Goal: Information Seeking & Learning: Learn about a topic

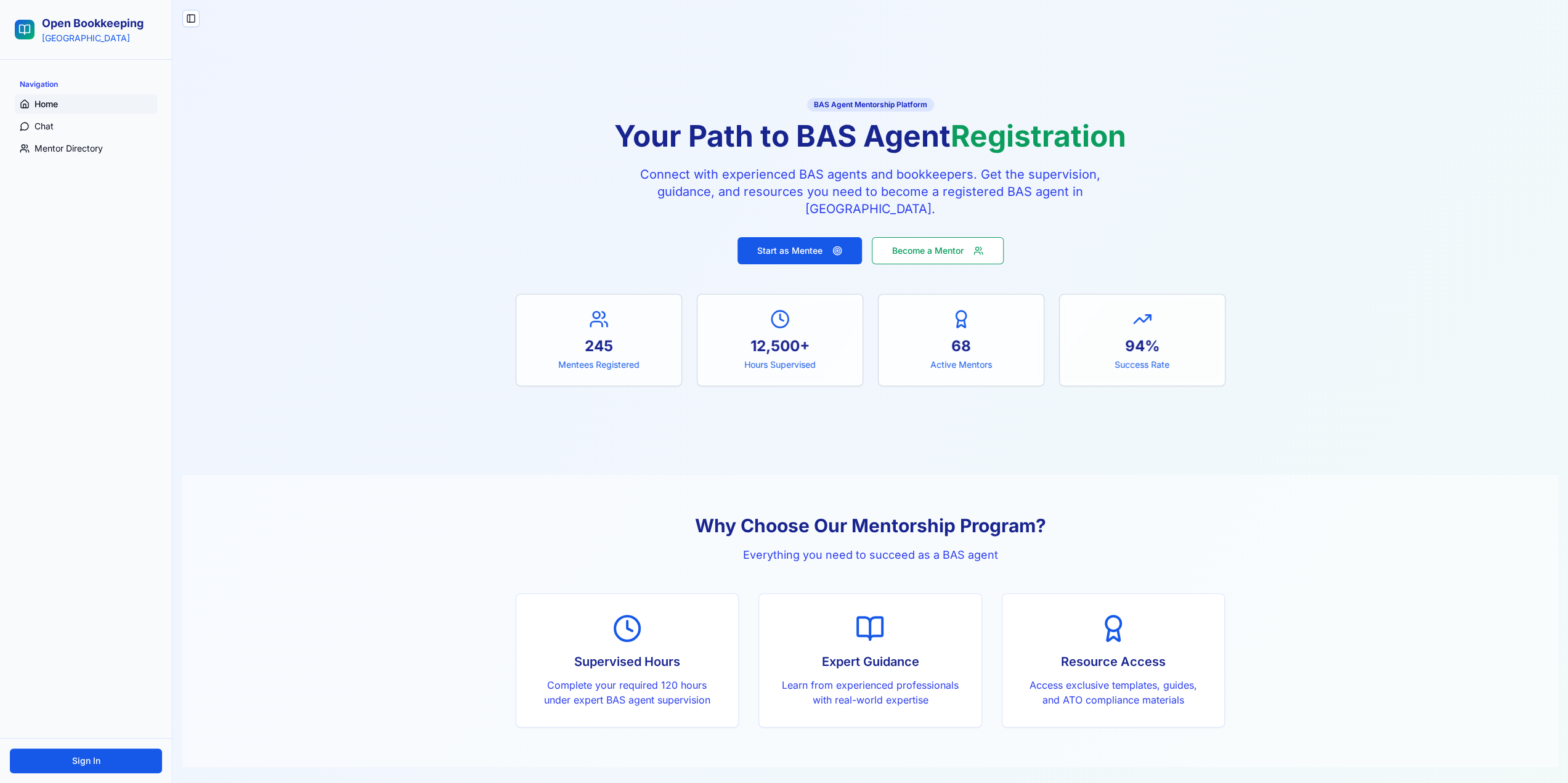
click at [85, 21] on h2 "Open Bookkeeping" at bounding box center [93, 24] width 101 height 17
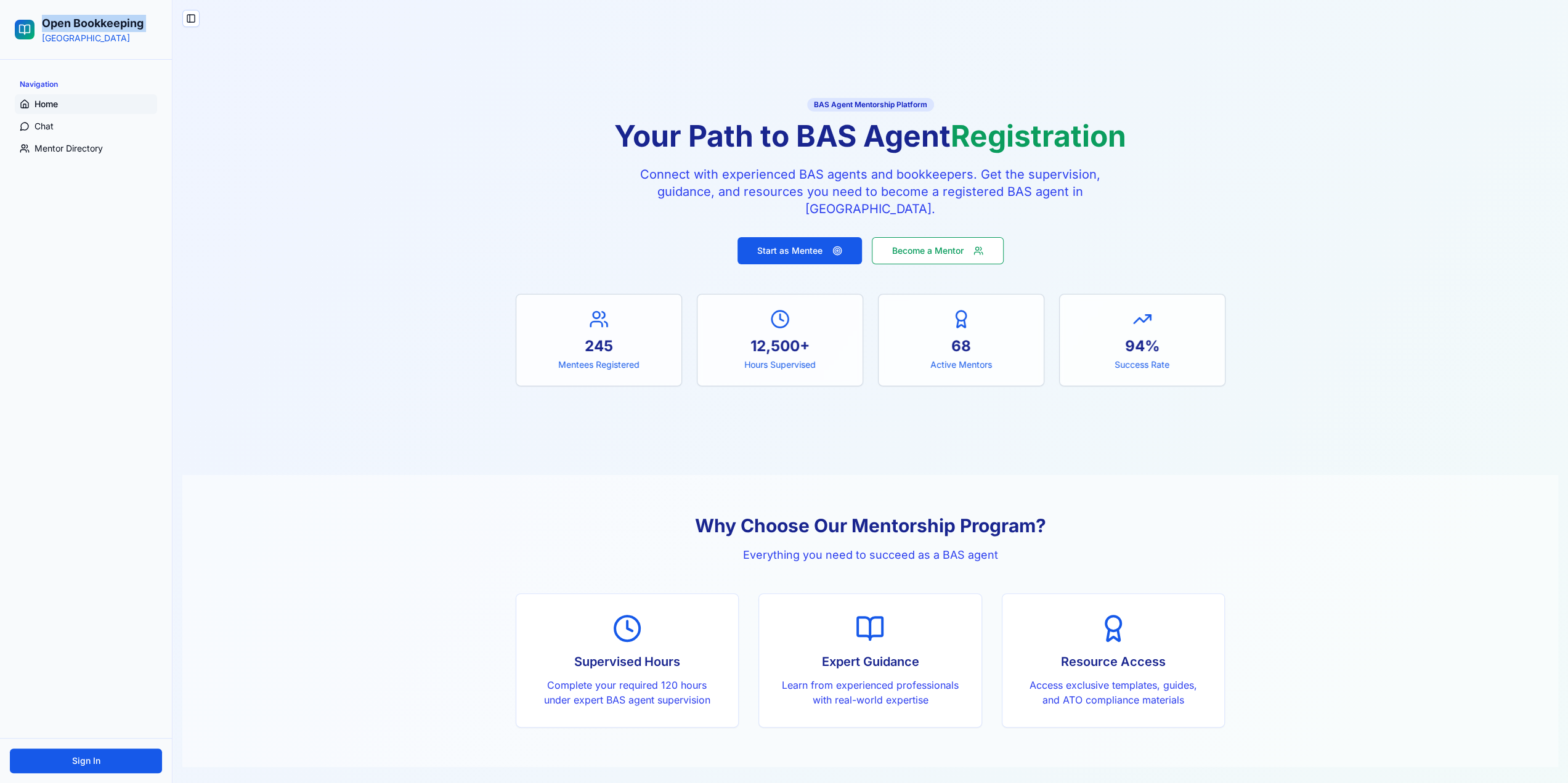
click at [85, 21] on h2 "Open Bookkeeping" at bounding box center [93, 24] width 101 height 17
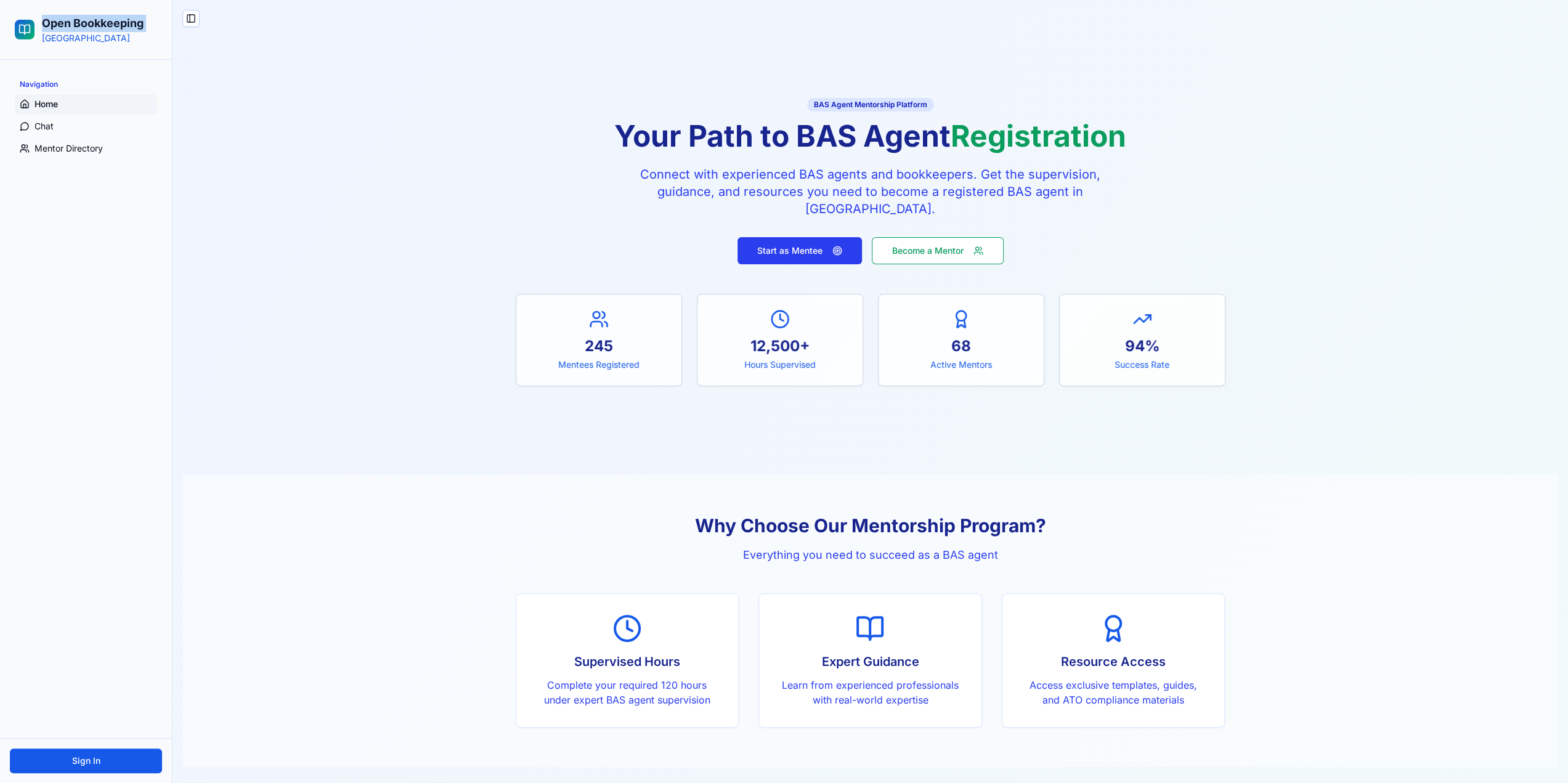
click at [802, 253] on button "Start as Mentee" at bounding box center [799, 251] width 124 height 27
click at [789, 340] on div "12,500+" at bounding box center [780, 346] width 136 height 20
click at [41, 125] on span "Chat" at bounding box center [44, 126] width 19 height 12
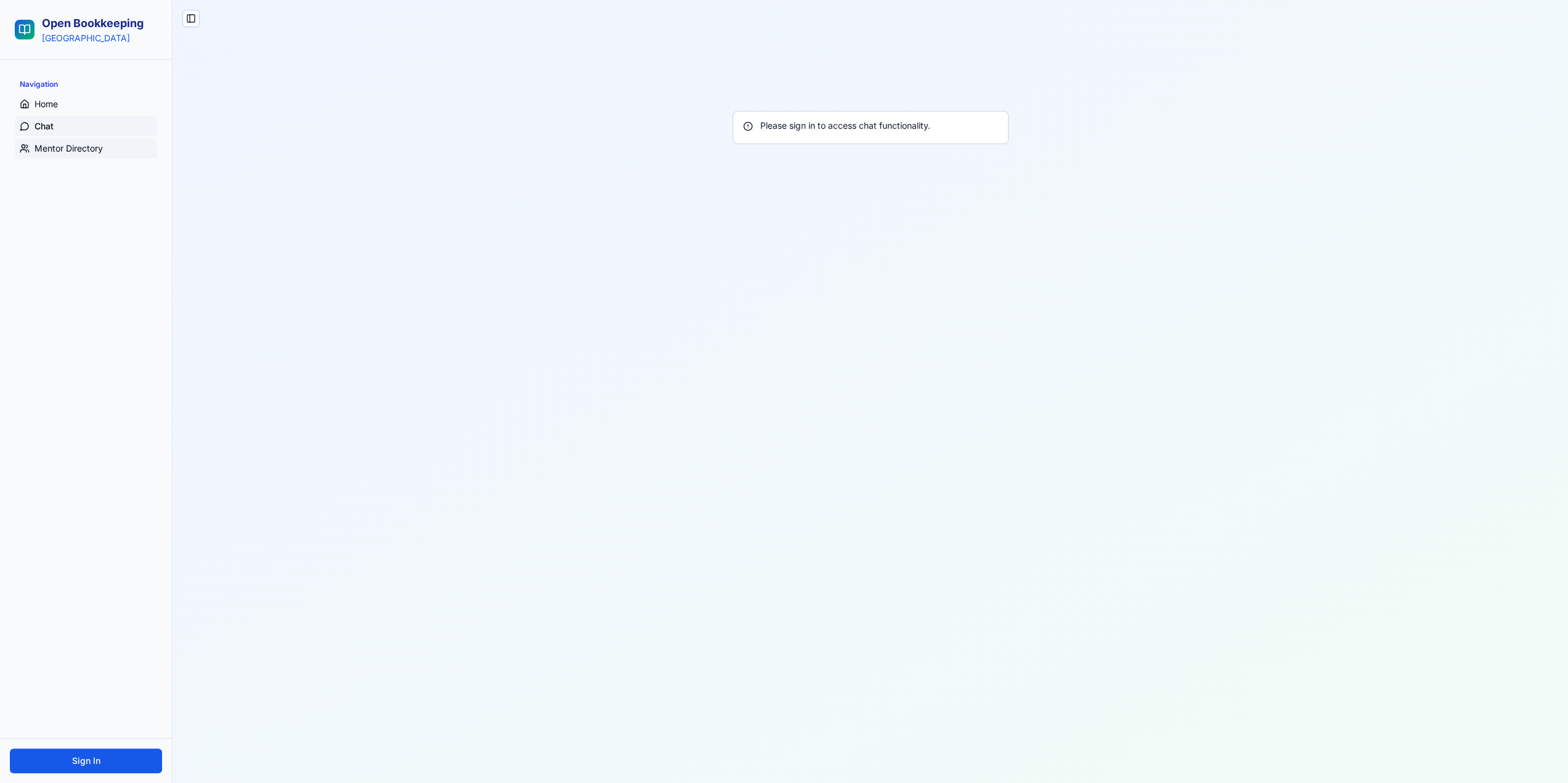
click at [48, 146] on span "Mentor Directory" at bounding box center [69, 148] width 69 height 12
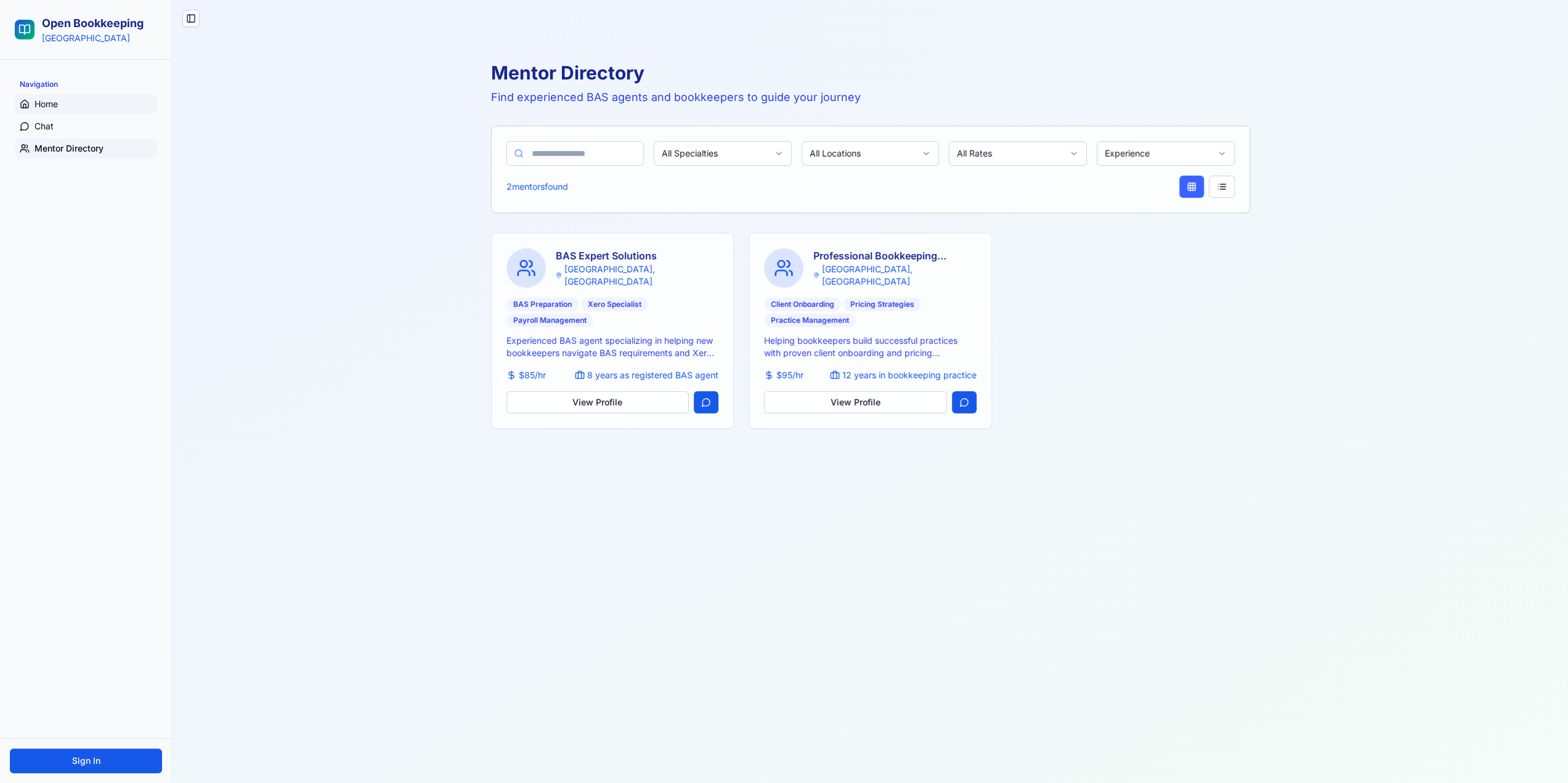
click at [54, 106] on span "Home" at bounding box center [46, 103] width 24 height 12
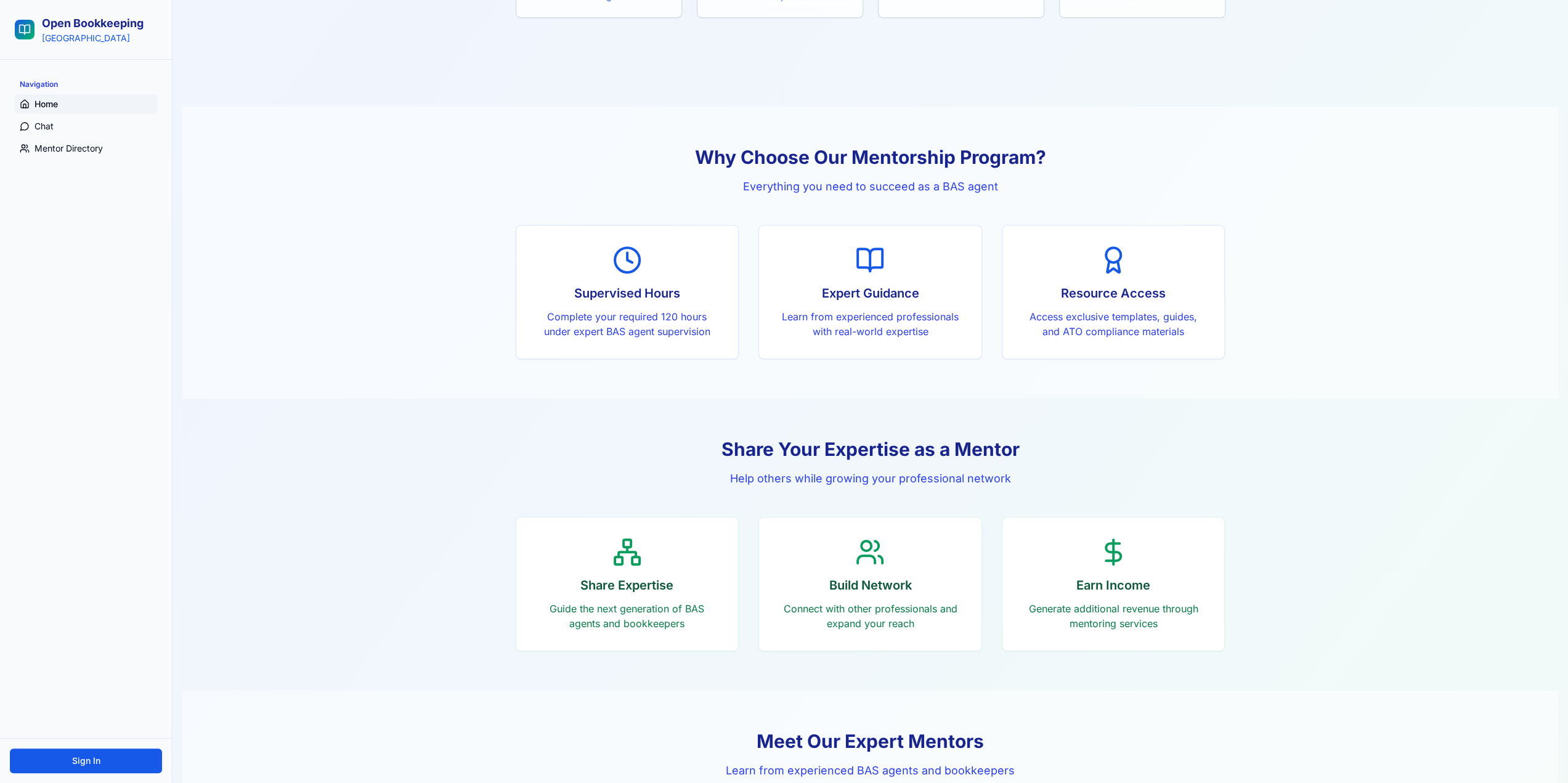
scroll to position [370, 0]
click at [644, 318] on p "Complete your required 120 hours under expert BAS agent supervision" at bounding box center [627, 323] width 183 height 29
click at [789, 313] on p "Learn from experienced professionals with real-world expertise" at bounding box center [870, 323] width 183 height 29
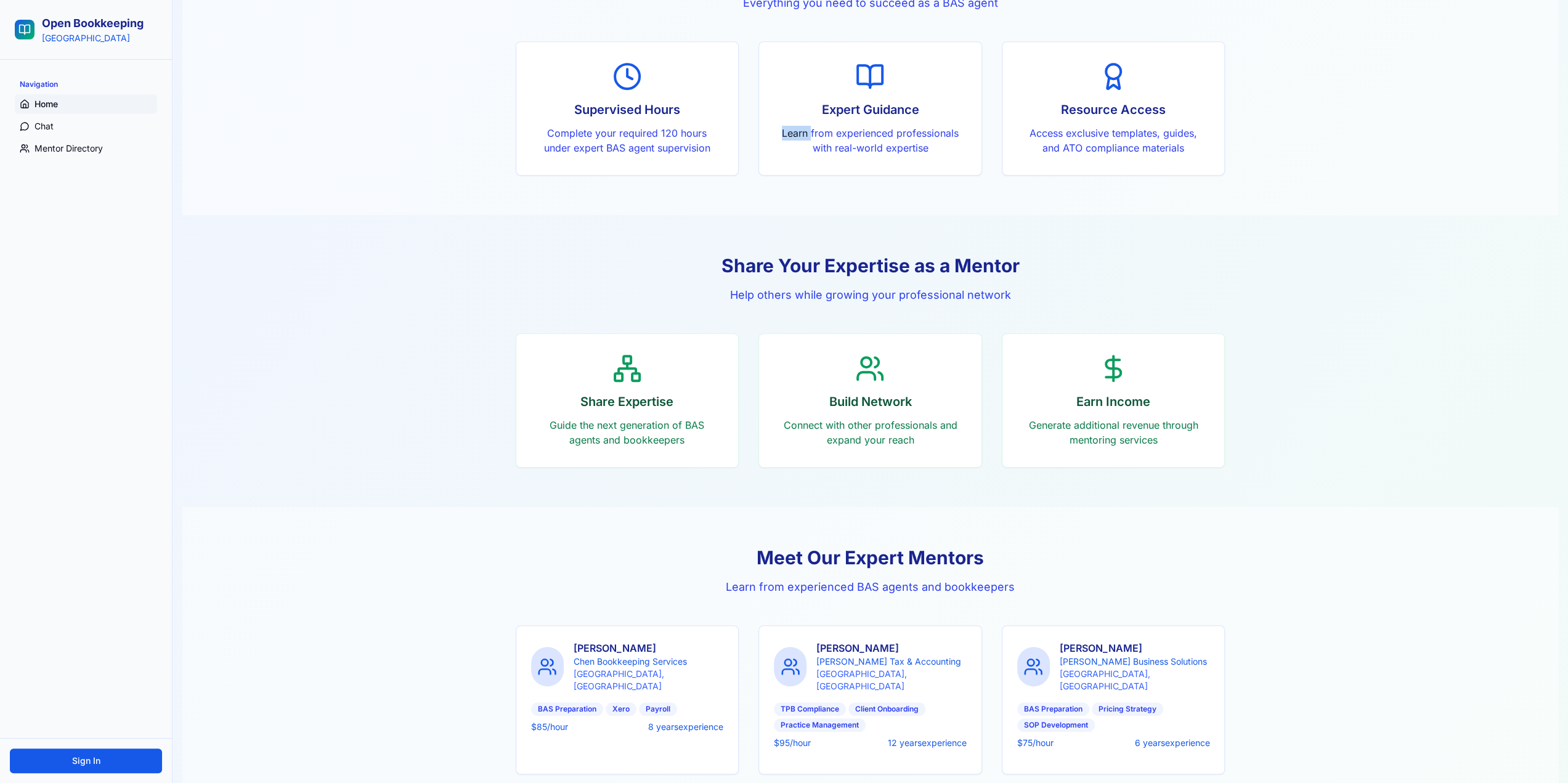
scroll to position [555, 0]
click at [654, 418] on p "Guide the next generation of BAS agents and bookkeepers" at bounding box center [627, 430] width 183 height 29
click at [926, 413] on div "Build Network Connect with other professionals and expand your reach" at bounding box center [871, 398] width 223 height 133
click at [1063, 415] on p "Generate additional revenue through mentoring services" at bounding box center [1113, 430] width 183 height 29
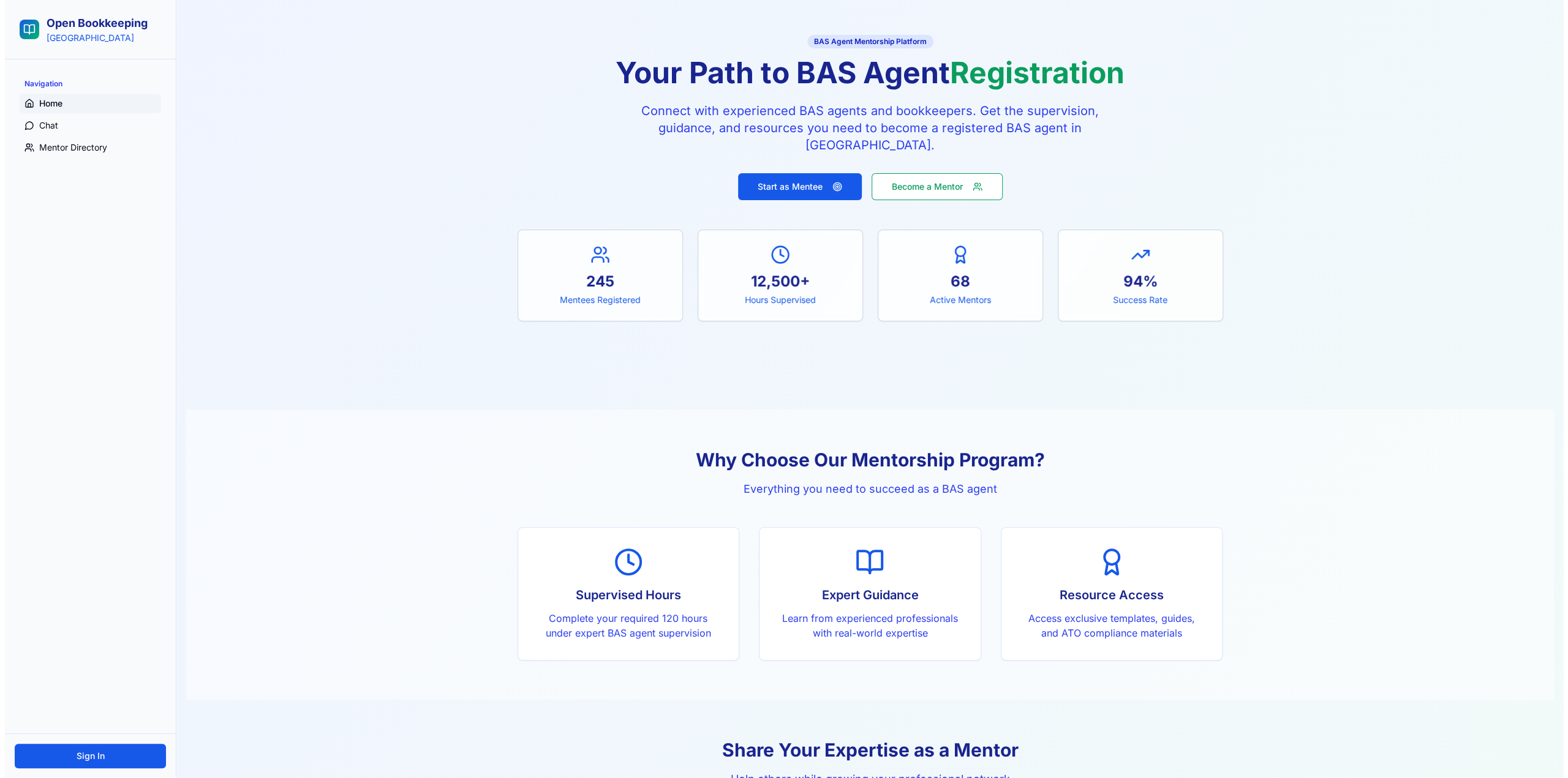
scroll to position [0, 0]
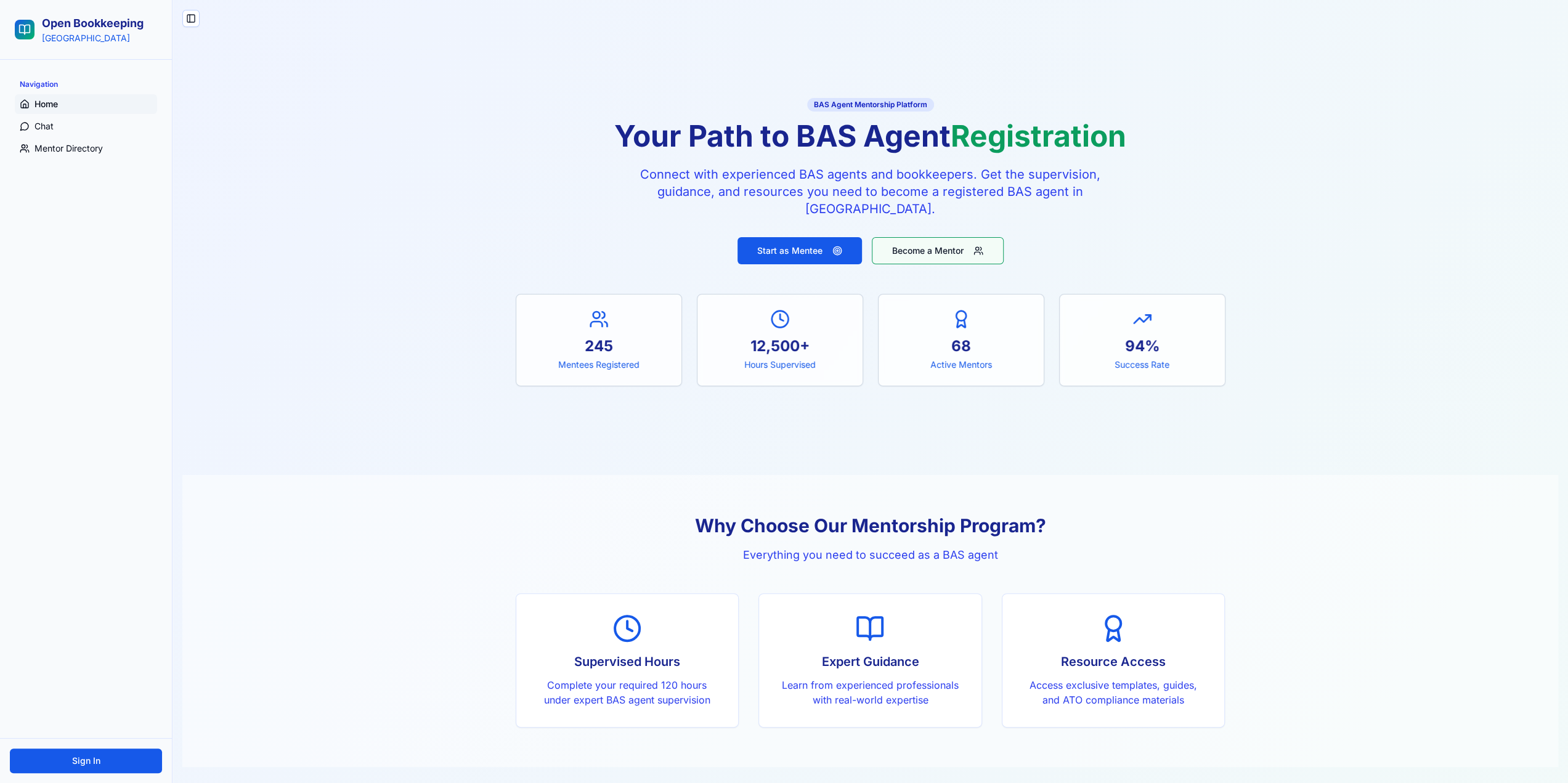
click at [884, 254] on button "Become a Mentor" at bounding box center [938, 251] width 132 height 27
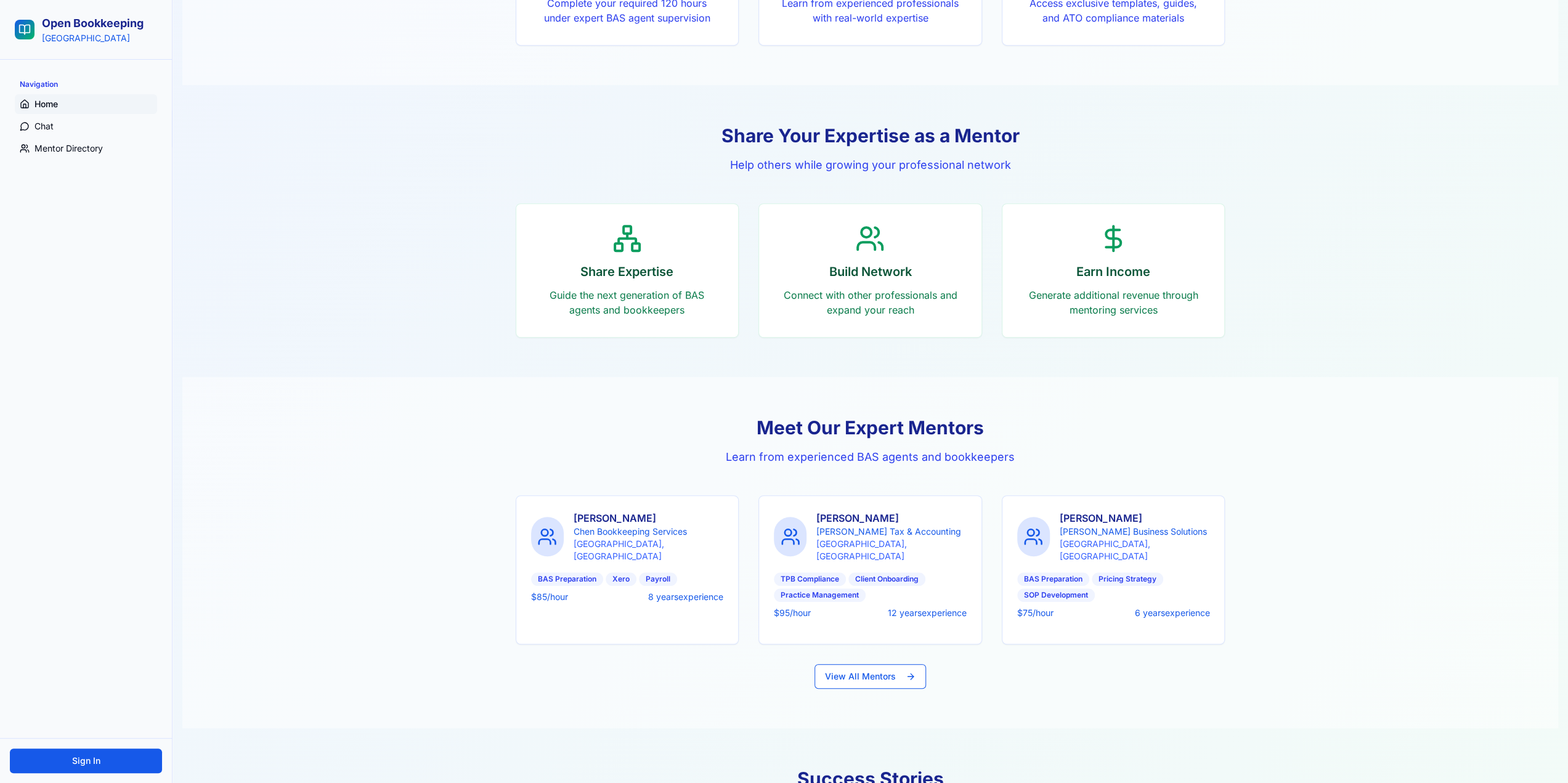
scroll to position [801, 0]
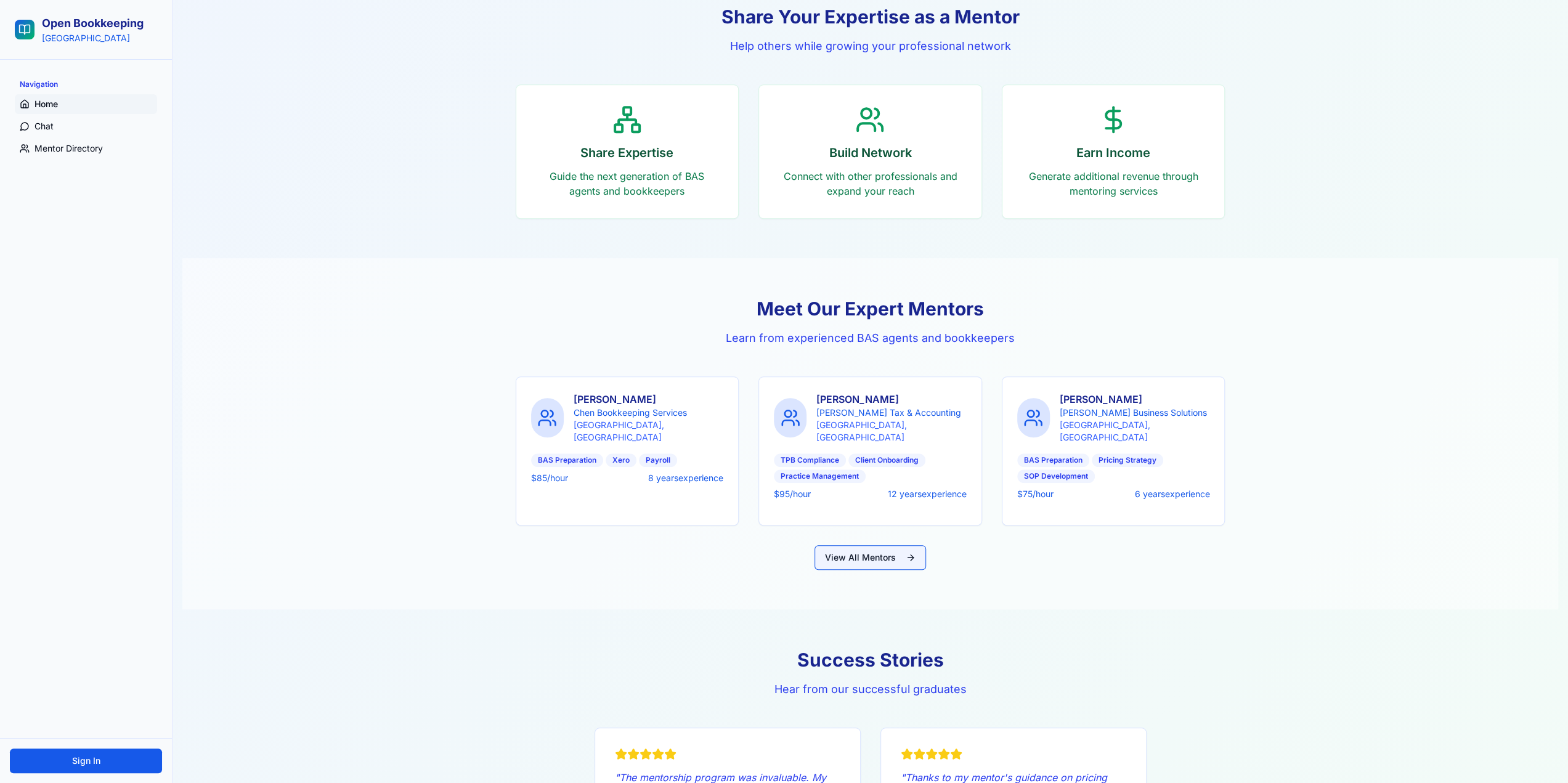
click at [878, 545] on button "View All Mentors" at bounding box center [870, 557] width 111 height 25
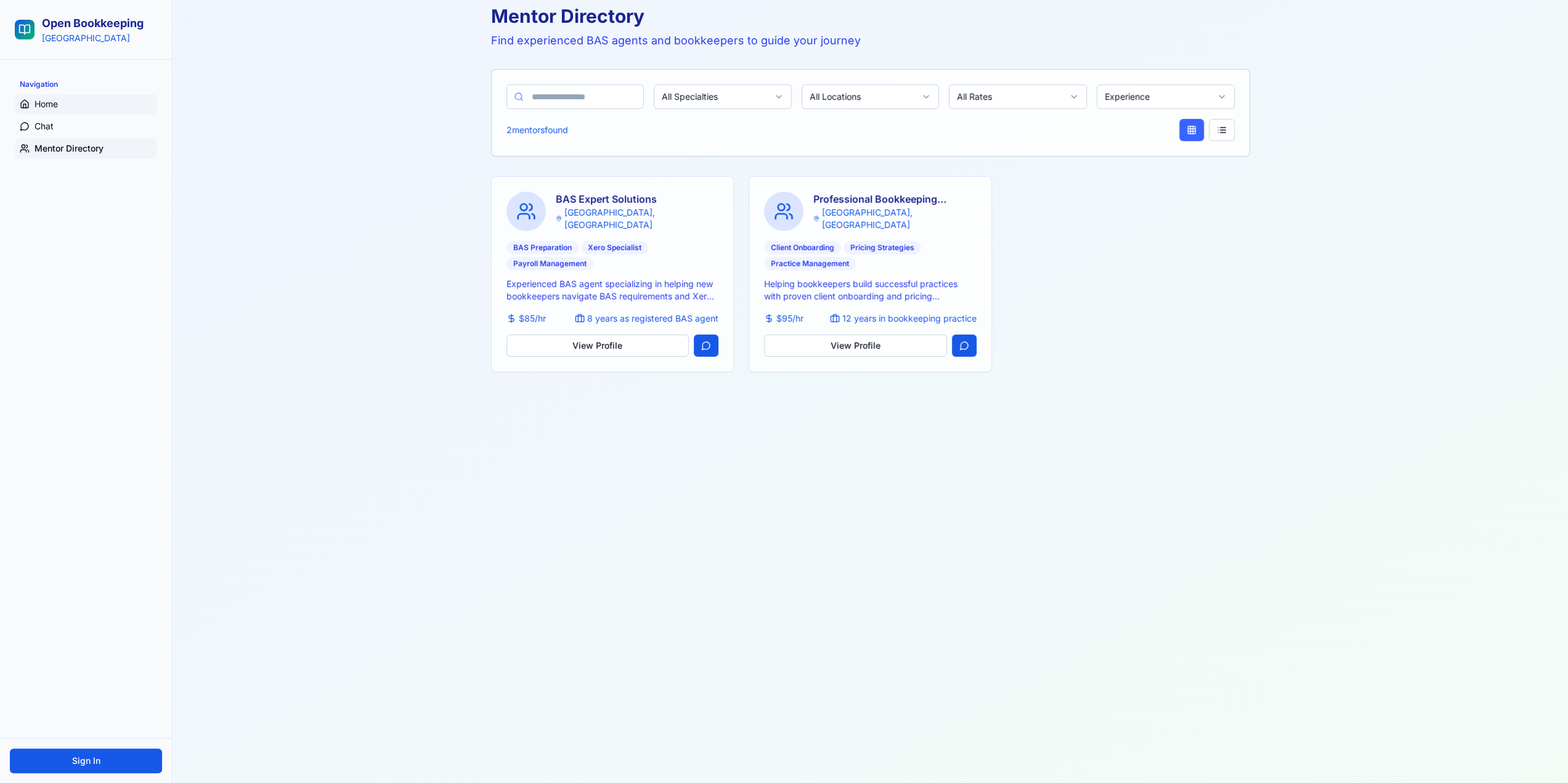
click at [47, 101] on span "Home" at bounding box center [46, 103] width 24 height 12
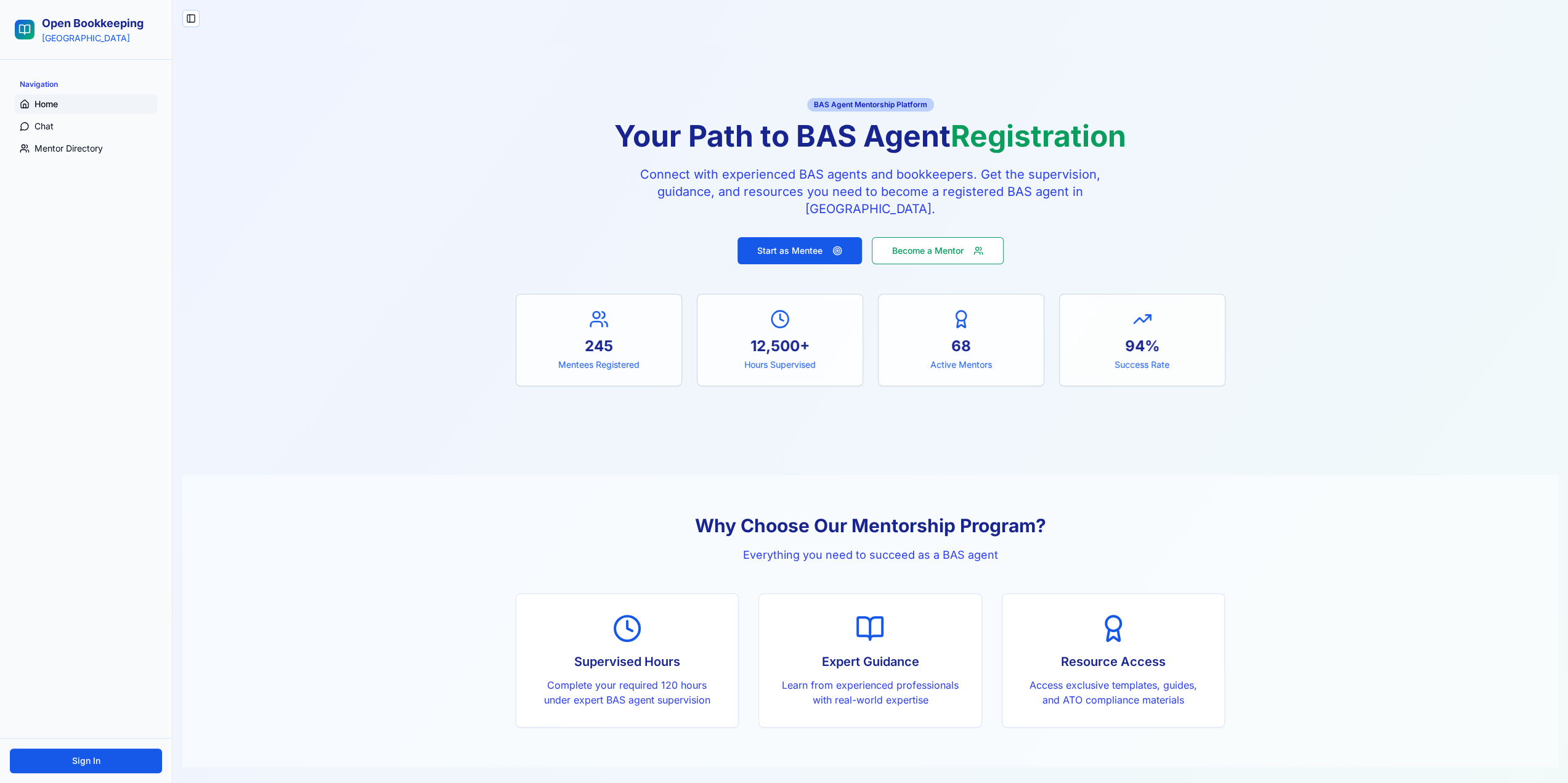
click at [874, 106] on div "BAS Agent Mentorship Platform" at bounding box center [871, 104] width 127 height 14
click at [874, 104] on div "BAS Agent Mentorship Platform" at bounding box center [871, 104] width 127 height 14
click at [872, 131] on h1 "Your Path to BAS Agent Registration" at bounding box center [871, 136] width 710 height 29
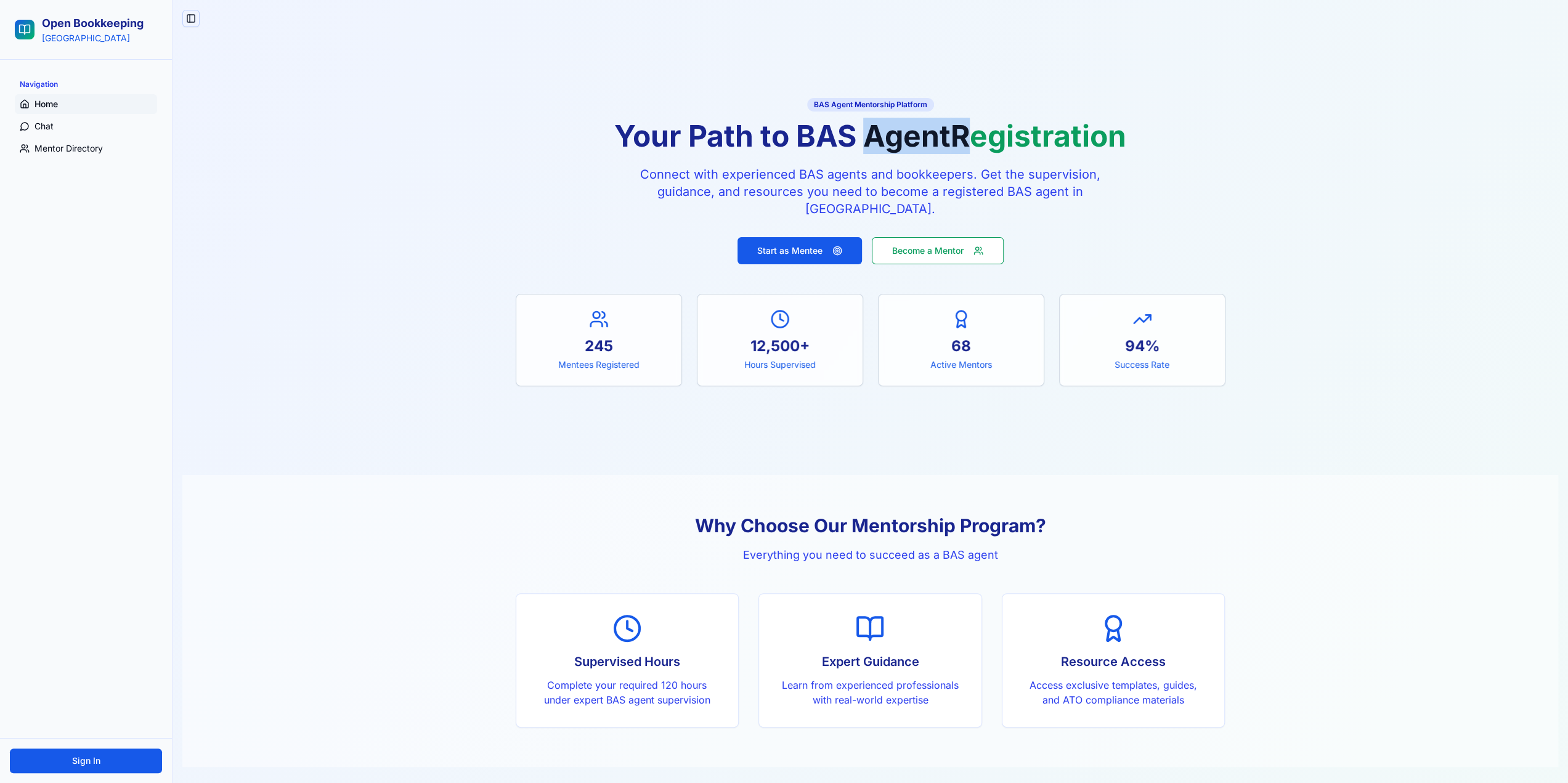
click at [187, 20] on button "Toggle Sidebar" at bounding box center [191, 19] width 17 height 17
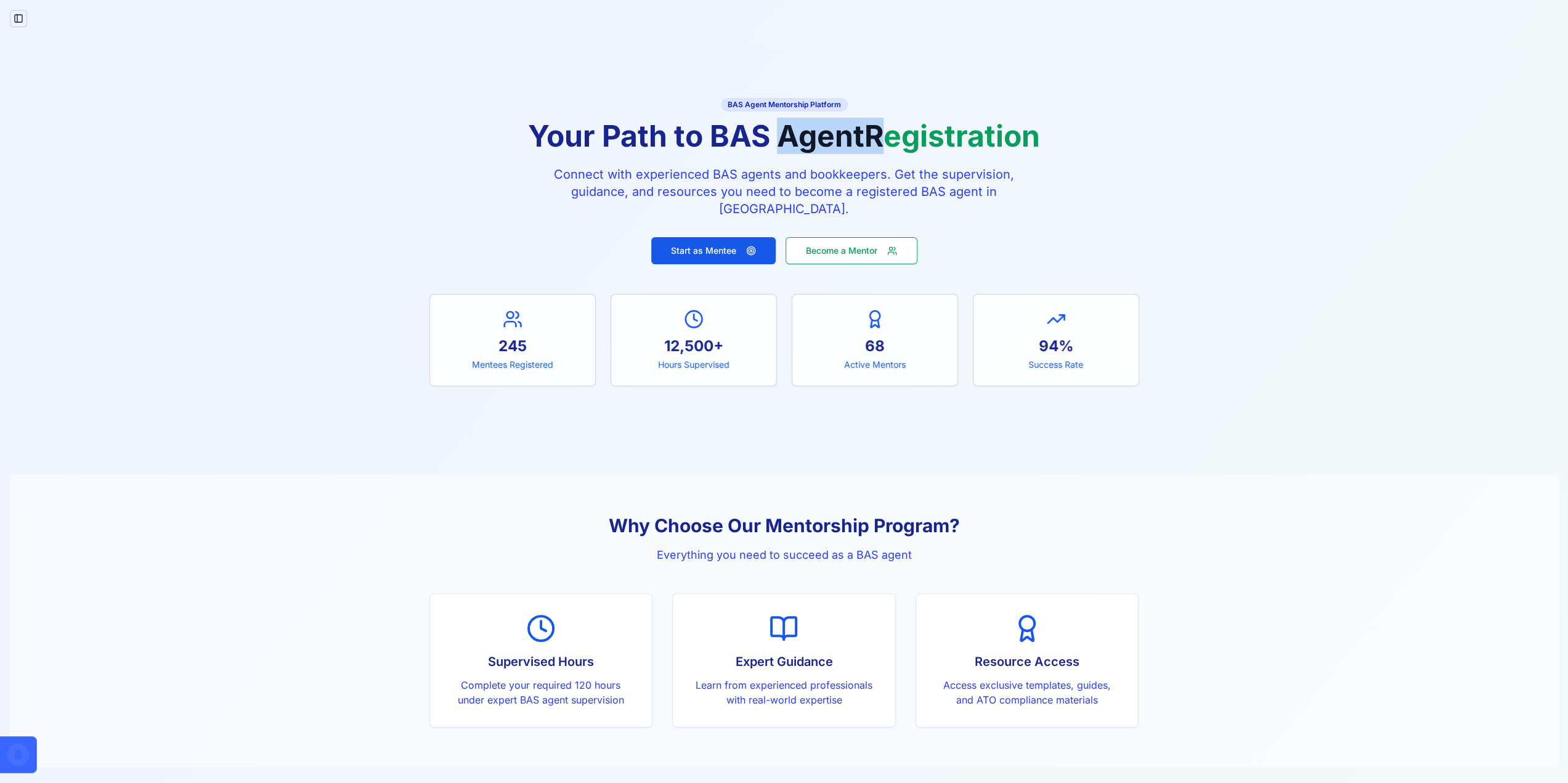
click at [20, 18] on button "Toggle Sidebar" at bounding box center [19, 19] width 17 height 17
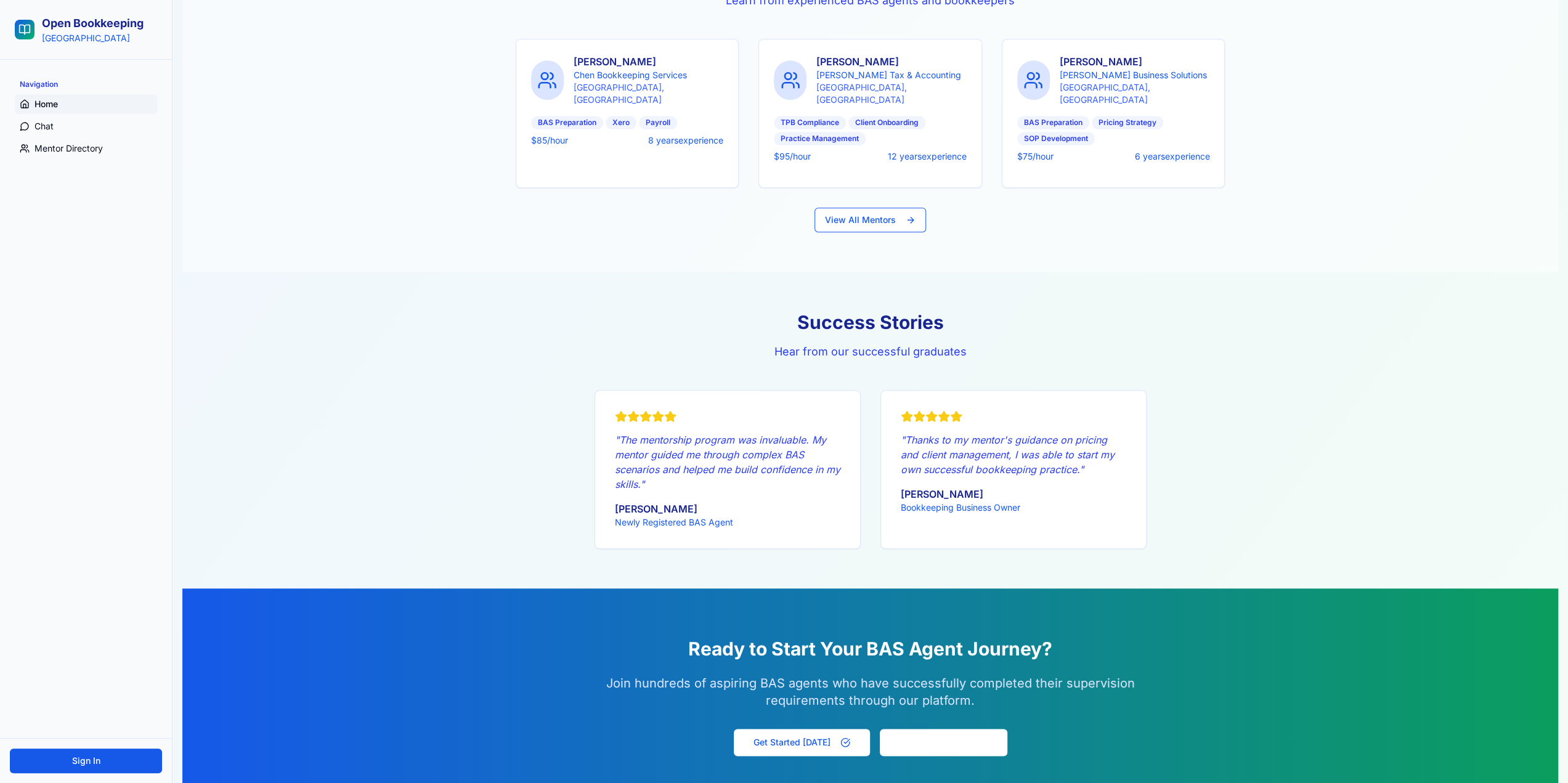
scroll to position [1155, 0]
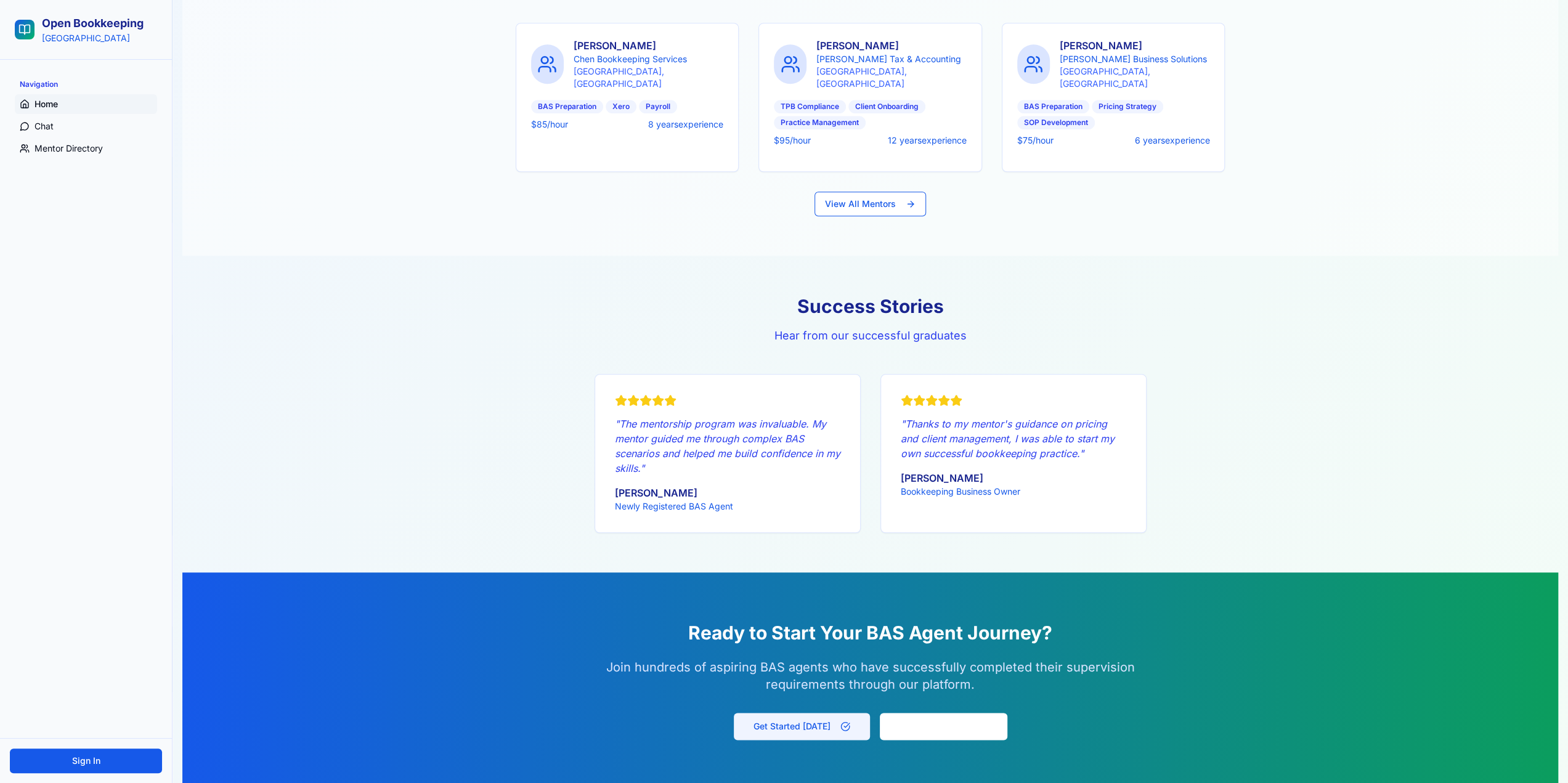
click at [804, 713] on button "Get Started [DATE]" at bounding box center [801, 727] width 136 height 27
